Goal: Task Accomplishment & Management: Manage account settings

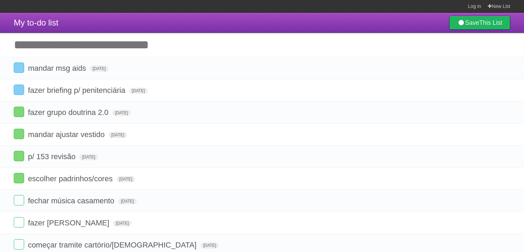
scroll to position [15, 0]
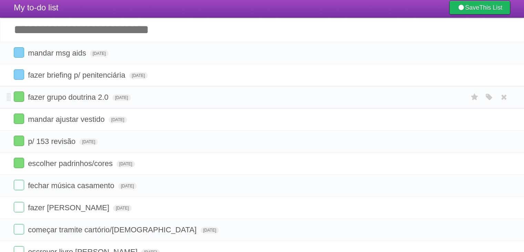
click at [174, 102] on form "fazer grupo doutrina 2.0 [DATE] White Red Blue Green Purple Orange" at bounding box center [262, 96] width 497 height 11
drag, startPoint x: 174, startPoint y: 102, endPoint x: 195, endPoint y: 87, distance: 25.7
click at [195, 87] on li "fazer grupo doutrina 2.0 [DATE] White Red Blue Green Purple Orange" at bounding box center [262, 97] width 524 height 22
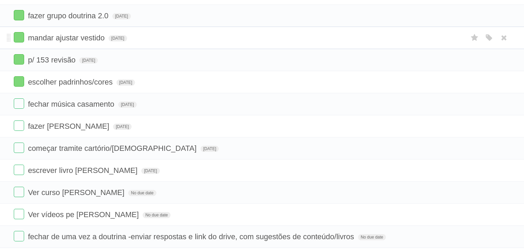
scroll to position [115, 0]
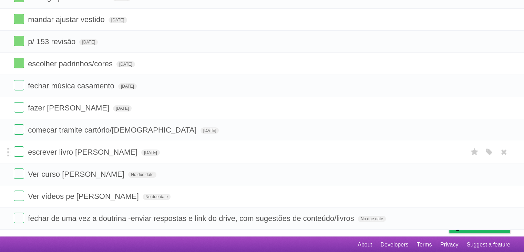
click at [178, 149] on form "escrever livro [PERSON_NAME][DATE] White Red Blue Green Purple Orange" at bounding box center [262, 151] width 497 height 11
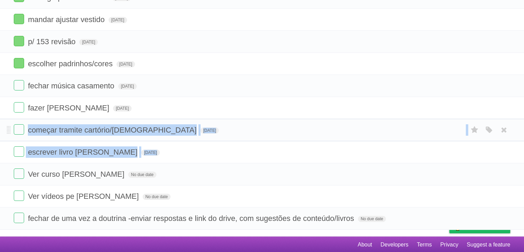
drag, startPoint x: 178, startPoint y: 149, endPoint x: 213, endPoint y: 131, distance: 39.0
click at [213, 131] on ul "mandar msg aids [DATE] White Red Blue Green Purple Orange fazer briefing p/ pen…" at bounding box center [262, 85] width 524 height 287
click at [213, 131] on form "começar tramite cartório/[DEMOGRAPHIC_DATA] [DATE] White Red Blue Green Purple …" at bounding box center [262, 129] width 497 height 11
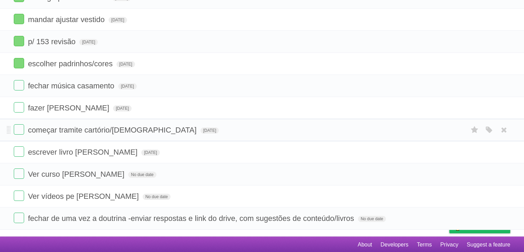
click at [213, 131] on form "começar tramite cartório/[DEMOGRAPHIC_DATA] [DATE] White Red Blue Green Purple …" at bounding box center [262, 129] width 497 height 11
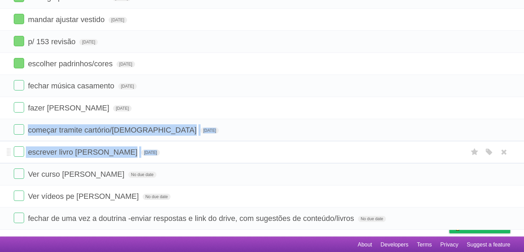
drag, startPoint x: 213, startPoint y: 131, endPoint x: 221, endPoint y: 149, distance: 19.6
click at [221, 149] on ul "mandar msg aids [DATE] White Red Blue Green Purple Orange fazer briefing p/ pen…" at bounding box center [262, 85] width 524 height 287
click at [221, 149] on form "escrever livro [PERSON_NAME][DATE] White Red Blue Green Purple Orange" at bounding box center [262, 151] width 497 height 11
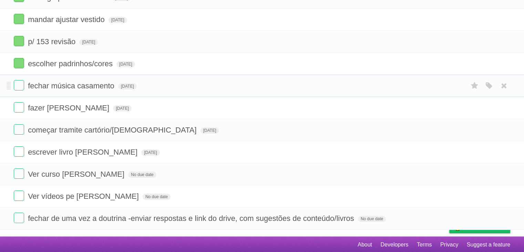
scroll to position [0, 0]
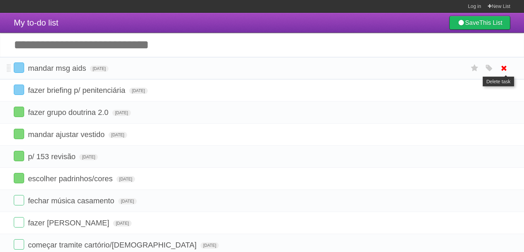
click at [502, 71] on icon at bounding box center [505, 67] width 10 height 11
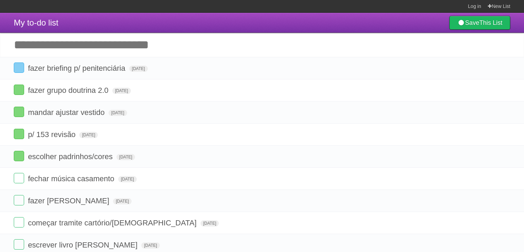
click at [504, 70] on icon at bounding box center [505, 67] width 10 height 11
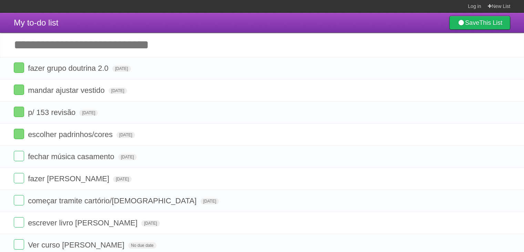
click at [504, 70] on icon at bounding box center [505, 67] width 10 height 11
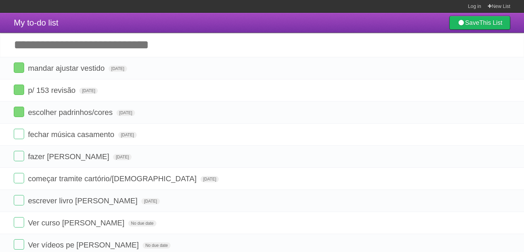
click at [504, 70] on icon at bounding box center [505, 67] width 10 height 11
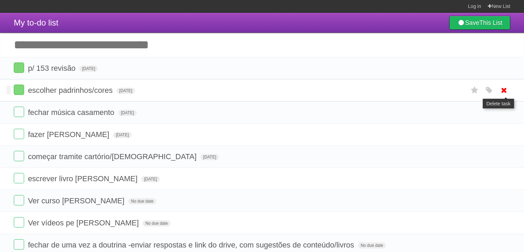
click at [503, 92] on icon at bounding box center [505, 89] width 10 height 11
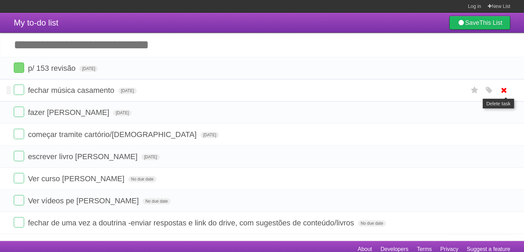
click at [503, 92] on icon at bounding box center [505, 89] width 10 height 11
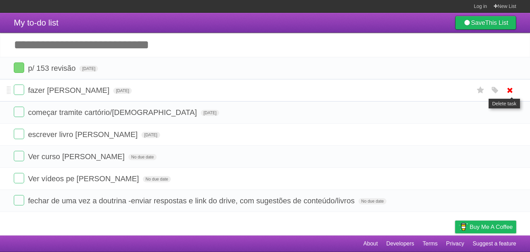
click at [508, 92] on icon at bounding box center [510, 89] width 10 height 11
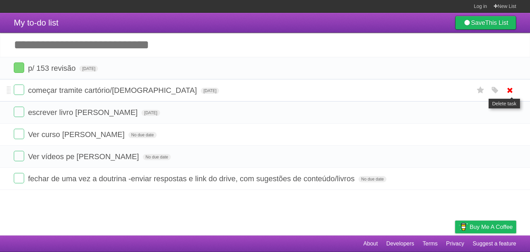
click at [509, 90] on icon at bounding box center [510, 89] width 10 height 11
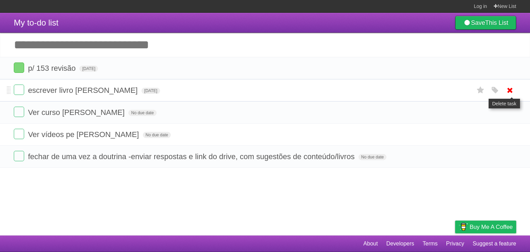
click at [505, 88] on icon at bounding box center [510, 89] width 10 height 11
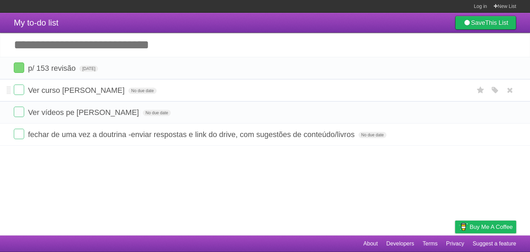
click at [226, 98] on li "Ver curso Kariny noivado No due date White Red Blue Green Purple Orange" at bounding box center [265, 90] width 530 height 22
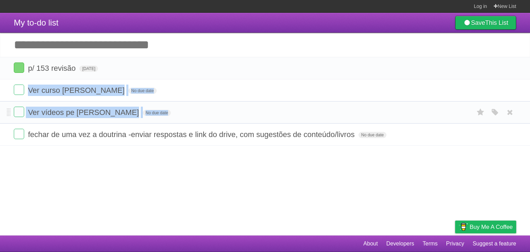
drag, startPoint x: 226, startPoint y: 98, endPoint x: 232, endPoint y: 113, distance: 16.1
click at [232, 113] on ul "p/ 153 revisão Tue Sep 30 2025 White Red Blue Green Purple Orange Ver curso Kar…" at bounding box center [265, 101] width 530 height 89
click at [232, 113] on form "Ver vídeos pe Luiz Fernando No due date White Red Blue Green Purple Orange" at bounding box center [265, 112] width 502 height 11
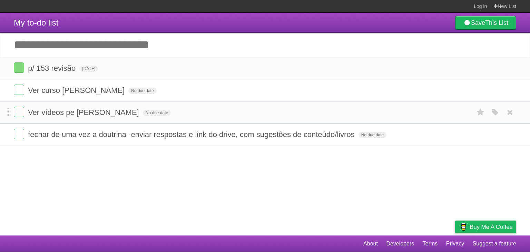
click at [232, 113] on form "Ver vídeos pe Luiz Fernando No due date White Red Blue Green Purple Orange" at bounding box center [265, 112] width 502 height 11
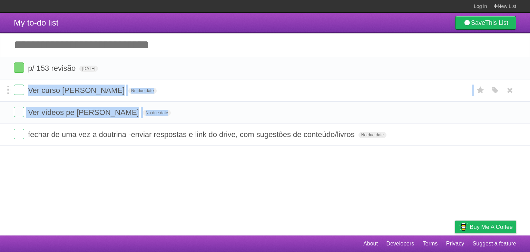
drag, startPoint x: 232, startPoint y: 113, endPoint x: 236, endPoint y: 101, distance: 12.8
click at [236, 101] on ul "p/ 153 revisão Tue Sep 30 2025 White Red Blue Green Purple Orange Ver curso Kar…" at bounding box center [265, 101] width 530 height 89
click at [236, 101] on li "Ver curso Kariny noivado No due date White Red Blue Green Purple Orange" at bounding box center [265, 90] width 530 height 22
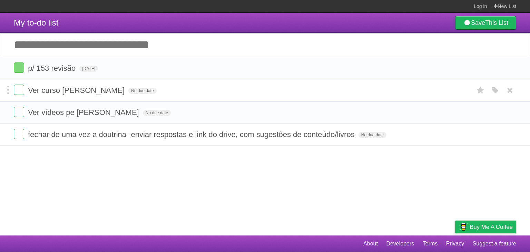
click at [236, 101] on li "Ver curso Kariny noivado No due date White Red Blue Green Purple Orange" at bounding box center [265, 90] width 530 height 22
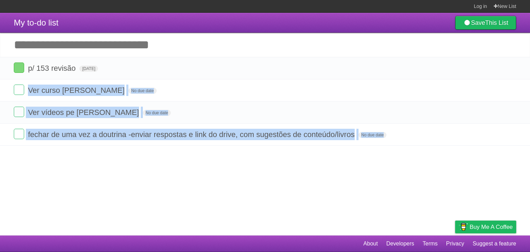
drag, startPoint x: 236, startPoint y: 101, endPoint x: 232, endPoint y: 197, distance: 96.3
click at [232, 197] on article "My to-do list Save This List Add another task ********* p/ 153 revisão Tue Sep …" at bounding box center [265, 124] width 530 height 222
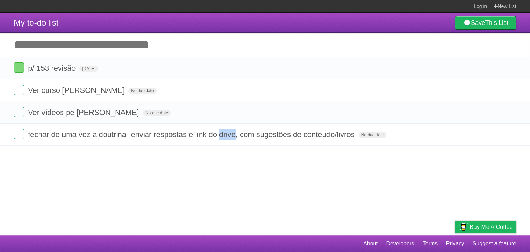
click at [232, 197] on article "My to-do list Save This List Add another task ********* p/ 153 revisão Tue Sep …" at bounding box center [265, 124] width 530 height 222
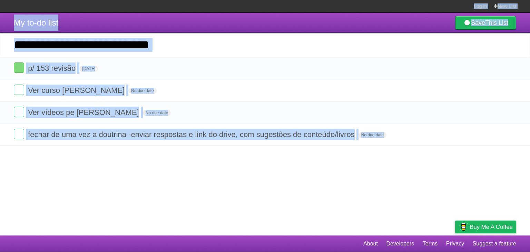
drag, startPoint x: 232, startPoint y: 197, endPoint x: 257, endPoint y: 1, distance: 197.1
click at [257, 1] on body "Log in New List Log in Save list Create a new list My to-do list Save This List…" at bounding box center [265, 126] width 530 height 252
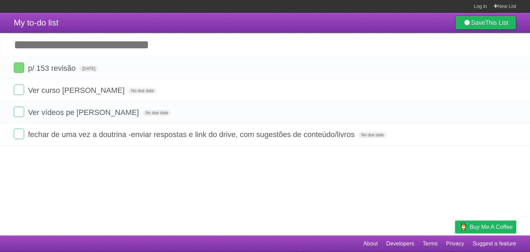
click at [257, 1] on section "Log in New List" at bounding box center [265, 6] width 530 height 13
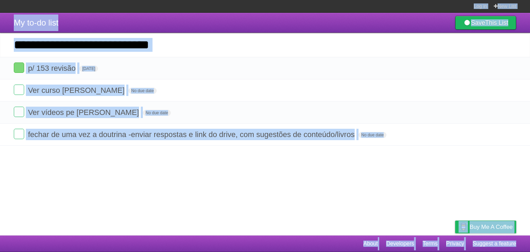
drag, startPoint x: 257, startPoint y: 1, endPoint x: 263, endPoint y: 268, distance: 266.2
click at [263, 251] on html "Log in New List Log in Save list Create a new list My to-do list Save This List…" at bounding box center [265, 126] width 530 height 252
click at [282, 243] on footer "About Developers Terms Privacy Suggest a feature" at bounding box center [265, 243] width 530 height 17
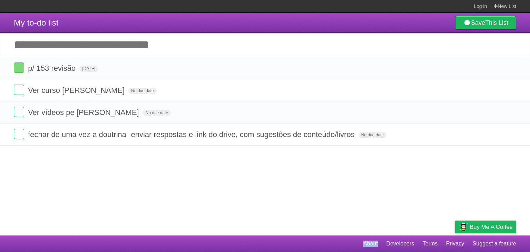
click at [282, 243] on footer "About Developers Terms Privacy Suggest a feature" at bounding box center [265, 243] width 530 height 17
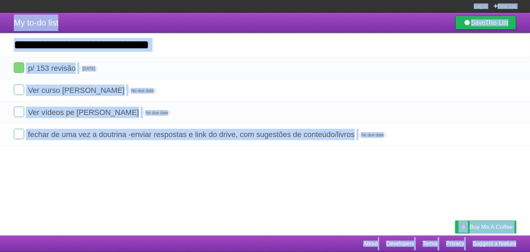
drag, startPoint x: 282, startPoint y: 243, endPoint x: 319, endPoint y: -13, distance: 258.6
click at [319, 0] on html "Log in New List Log in Save list Create a new list My to-do list Save This List…" at bounding box center [265, 126] width 530 height 252
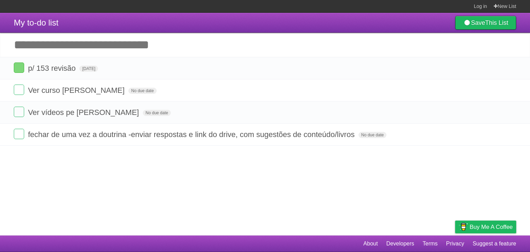
click at [308, 2] on section "Log in New List" at bounding box center [265, 6] width 530 height 13
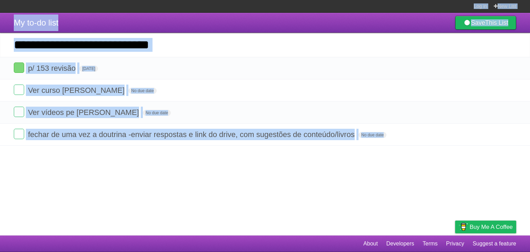
drag, startPoint x: 308, startPoint y: 2, endPoint x: 284, endPoint y: 189, distance: 188.7
click at [284, 189] on body "Log in New List Log in Save list Create a new list My to-do list Save This List…" at bounding box center [265, 126] width 530 height 252
click at [284, 189] on article "My to-do list Save This List Add another task ********* p/ 153 revisão Tue Sep …" at bounding box center [265, 124] width 530 height 222
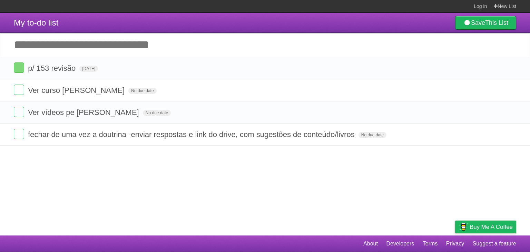
click at [284, 251] on footer "About Developers Terms Privacy Suggest a feature" at bounding box center [265, 243] width 530 height 17
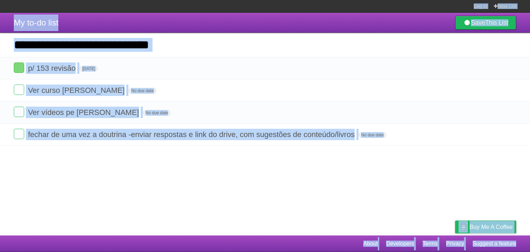
drag, startPoint x: 284, startPoint y: 251, endPoint x: 334, endPoint y: -21, distance: 276.9
click at [334, 0] on html "Log in New List Log in Save list Create a new list My to-do list Save This List…" at bounding box center [265, 126] width 530 height 252
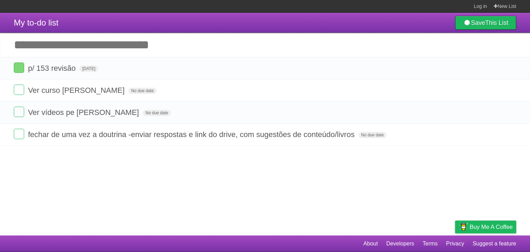
click at [336, 2] on section "Log in New List" at bounding box center [265, 6] width 530 height 13
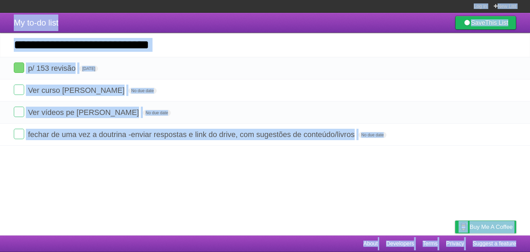
drag, startPoint x: 336, startPoint y: 2, endPoint x: 312, endPoint y: 242, distance: 240.8
click at [312, 242] on body "Log in New List Log in Save list Create a new list My to-do list Save This List…" at bounding box center [265, 126] width 530 height 252
click at [312, 242] on footer "About Developers Terms Privacy Suggest a feature" at bounding box center [265, 243] width 530 height 17
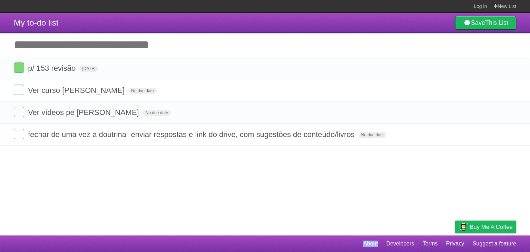
click at [312, 242] on footer "About Developers Terms Privacy Suggest a feature" at bounding box center [265, 243] width 530 height 17
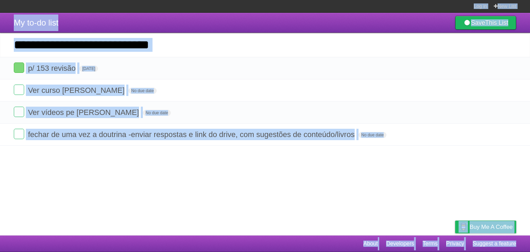
drag, startPoint x: 312, startPoint y: 242, endPoint x: 336, endPoint y: -30, distance: 273.1
click at [336, 0] on html "Log in New List Log in Save list Create a new list My to-do list Save This List…" at bounding box center [265, 126] width 530 height 252
click at [344, 7] on section "Log in New List" at bounding box center [265, 6] width 530 height 13
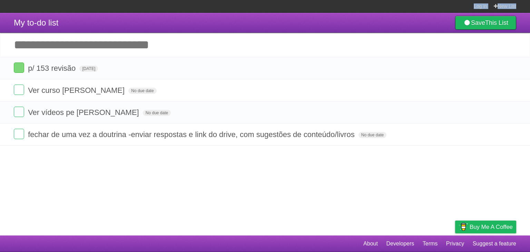
click at [342, 4] on section "Log in New List" at bounding box center [265, 6] width 530 height 13
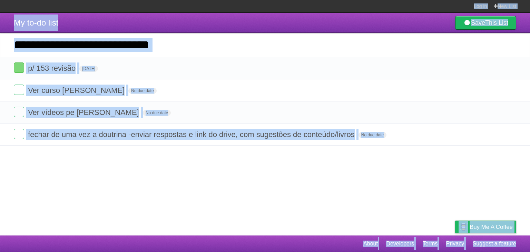
drag, startPoint x: 342, startPoint y: 4, endPoint x: 303, endPoint y: 250, distance: 248.8
click at [303, 250] on body "Log in New List Log in Save list Create a new list My to-do list Save This List…" at bounding box center [265, 126] width 530 height 252
click at [303, 250] on footer "About Developers Terms Privacy Suggest a feature" at bounding box center [265, 243] width 530 height 17
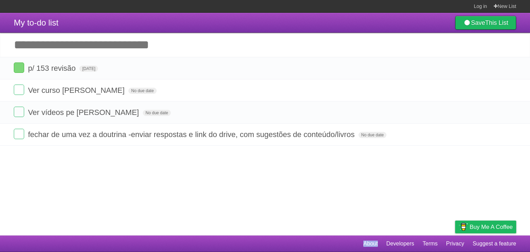
click at [303, 250] on footer "About Developers Terms Privacy Suggest a feature" at bounding box center [265, 243] width 530 height 17
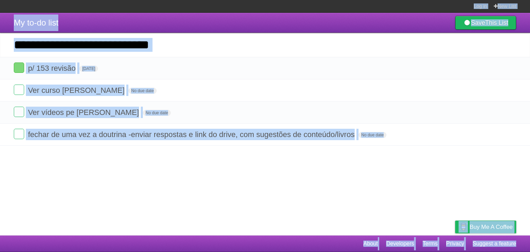
drag, startPoint x: 303, startPoint y: 250, endPoint x: 331, endPoint y: -5, distance: 256.6
click at [331, 0] on html "Log in New List Log in Save list Create a new list My to-do list Save This List…" at bounding box center [265, 126] width 530 height 252
click at [310, 79] on li "p/ 153 revisão Tue Sep 30 2025 White Red Blue Green Purple Orange" at bounding box center [265, 68] width 530 height 22
